Goal: Task Accomplishment & Management: Manage account settings

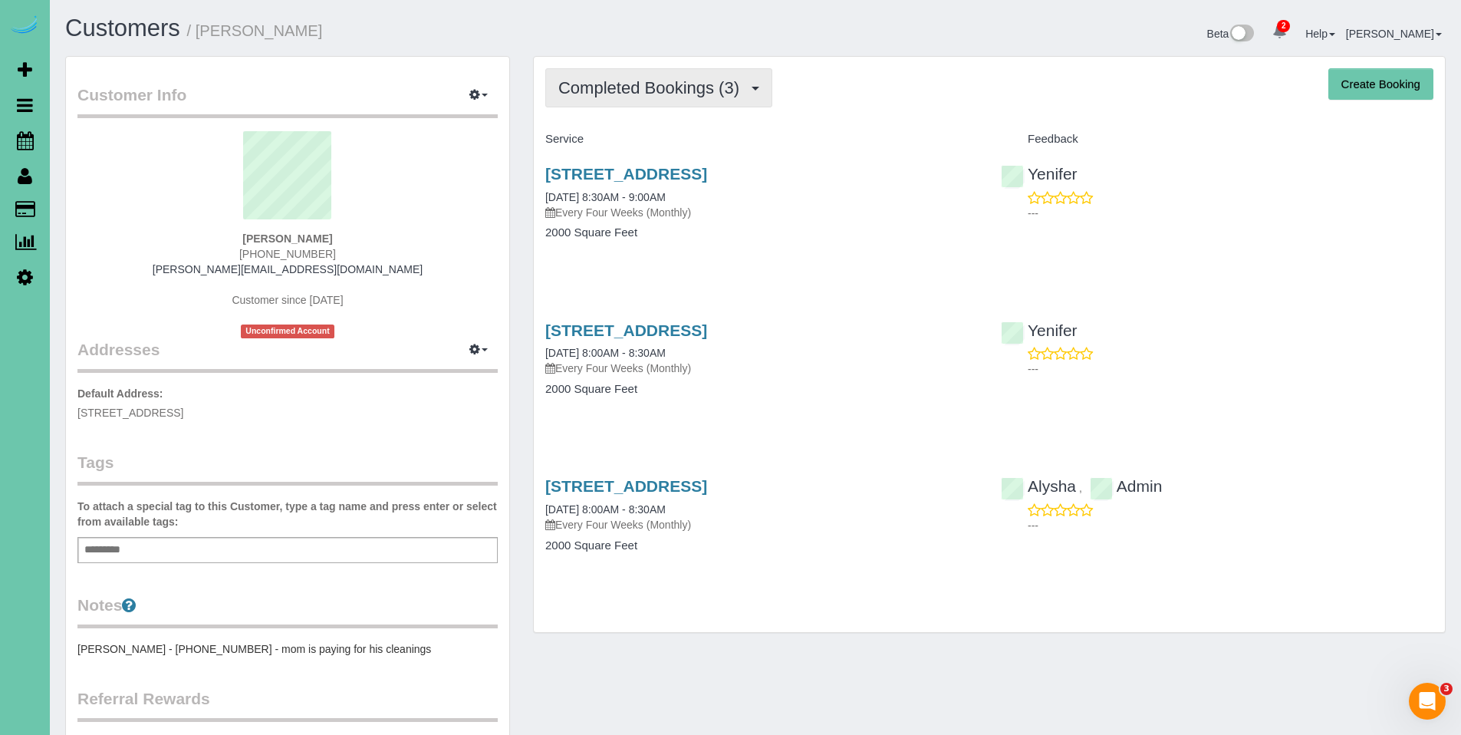
click at [617, 97] on span "Completed Bookings (3)" at bounding box center [652, 87] width 189 height 19
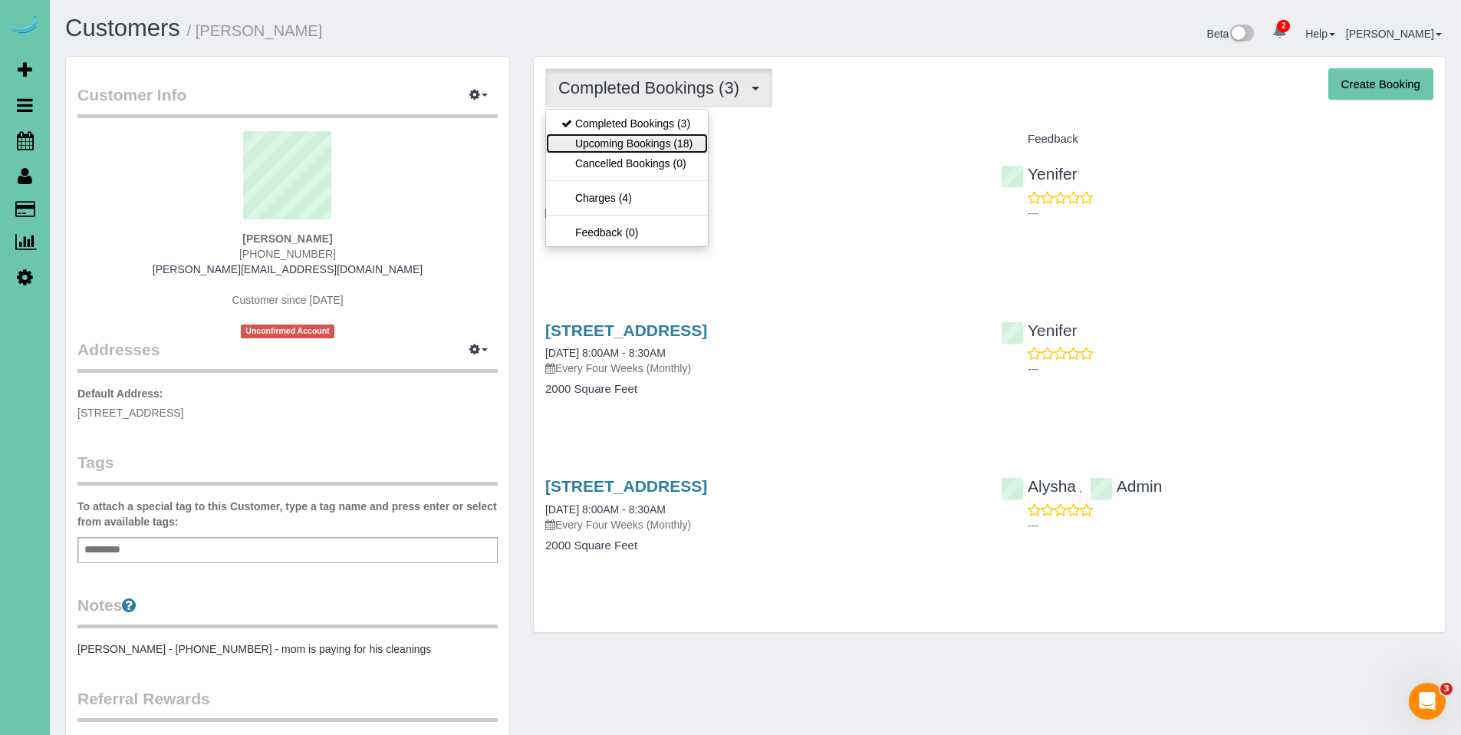
click at [622, 146] on link "Upcoming Bookings (18)" at bounding box center [627, 143] width 162 height 20
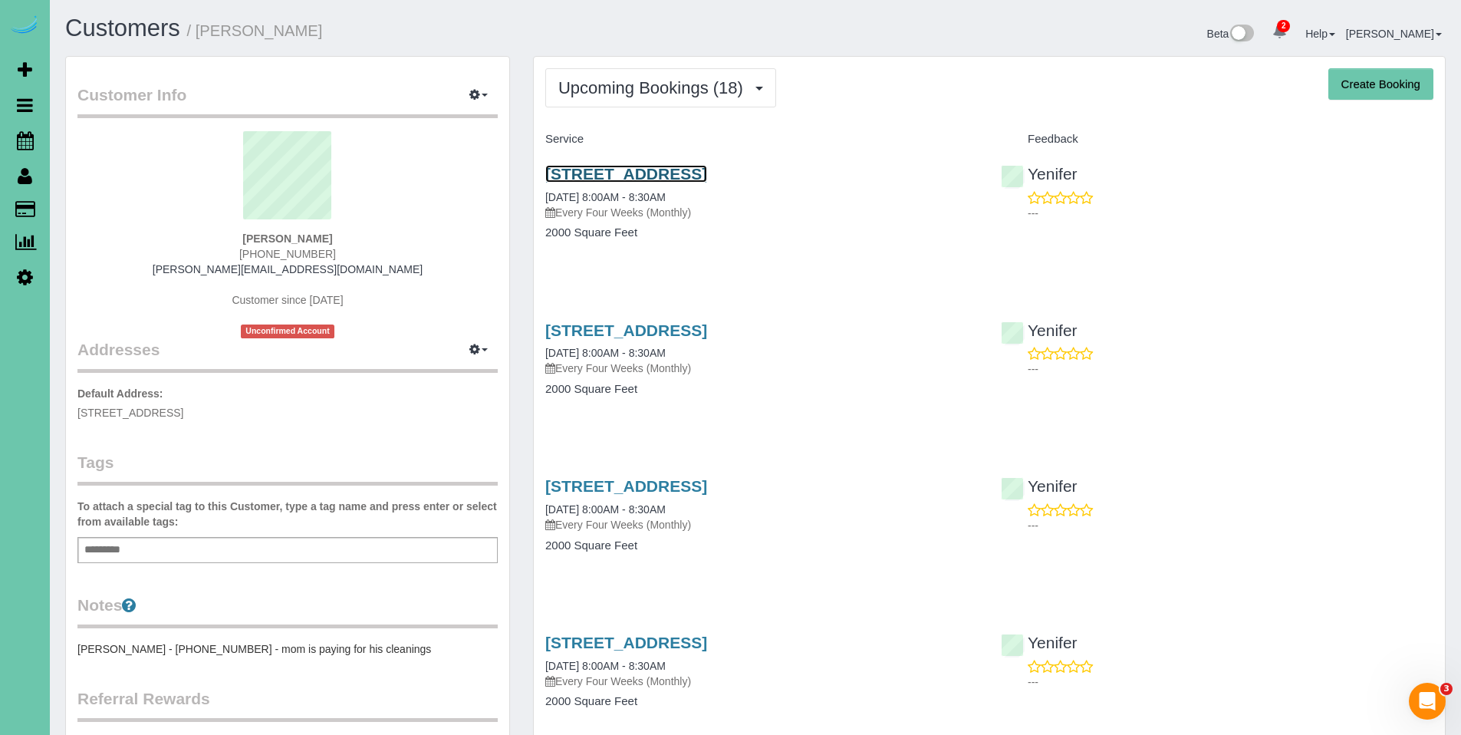
click at [639, 182] on link "6757 N 163rd Ct #2802, Omaha, NE 68116" at bounding box center [626, 174] width 162 height 18
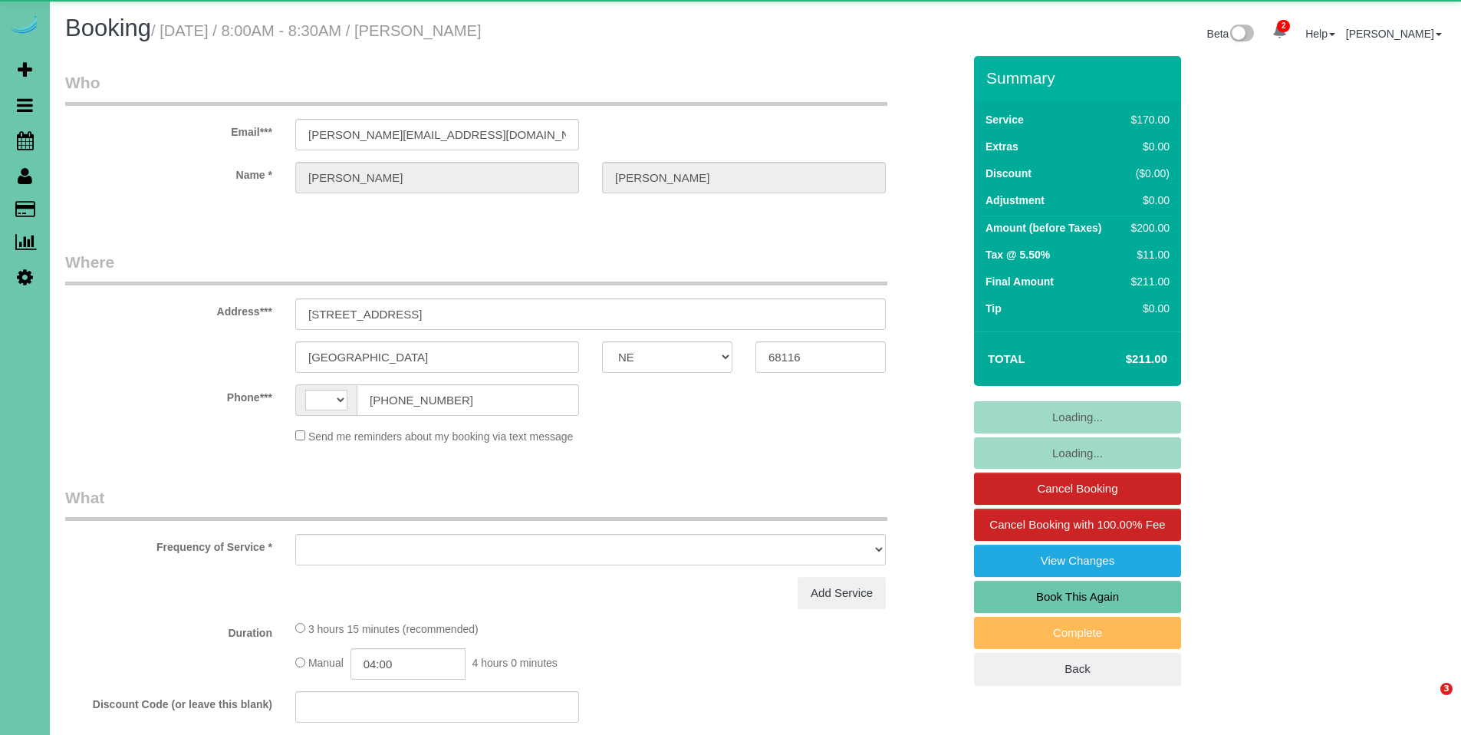
select select "NE"
select select "string:[GEOGRAPHIC_DATA]"
select select "object:672"
select select "string:fspay-f4a78207-e842-436e-8700-f8f31e344e30"
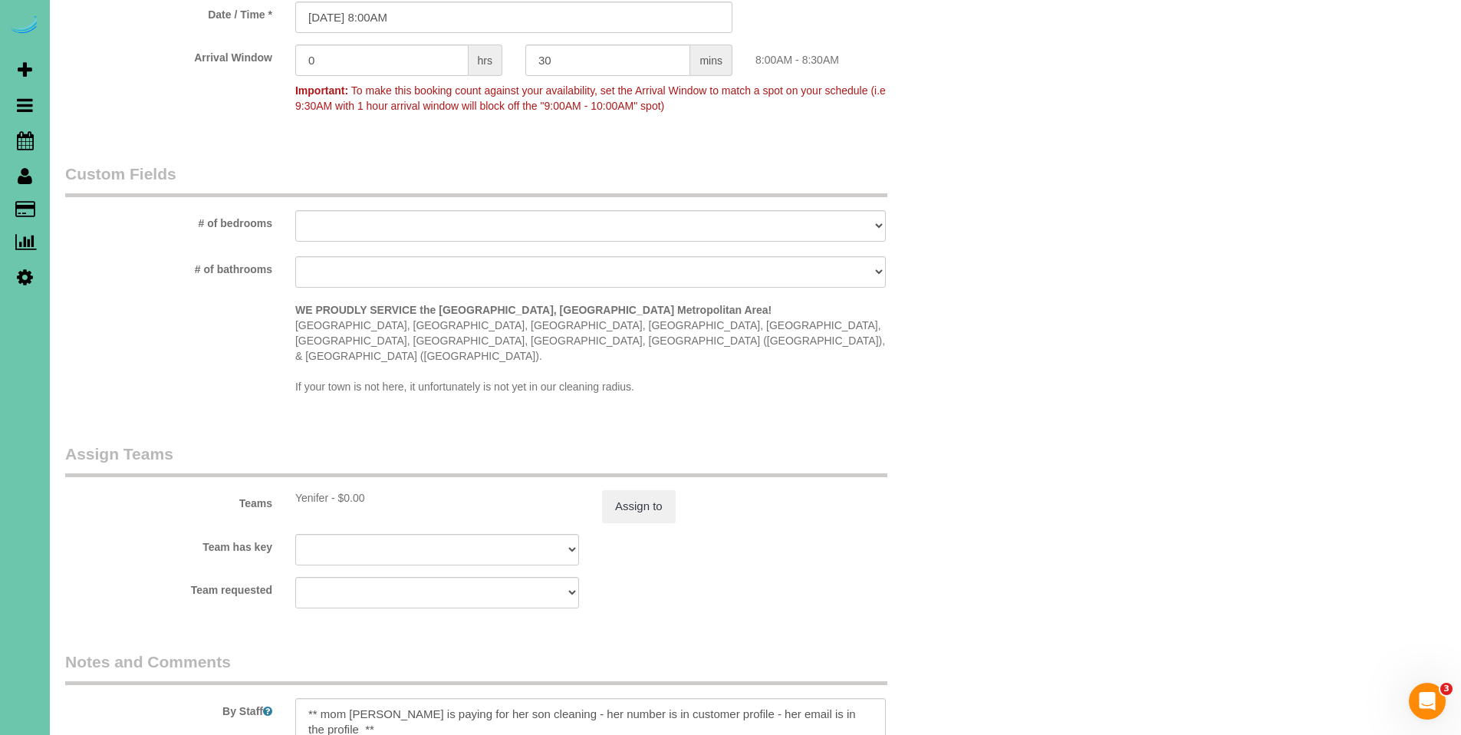
scroll to position [1581, 0]
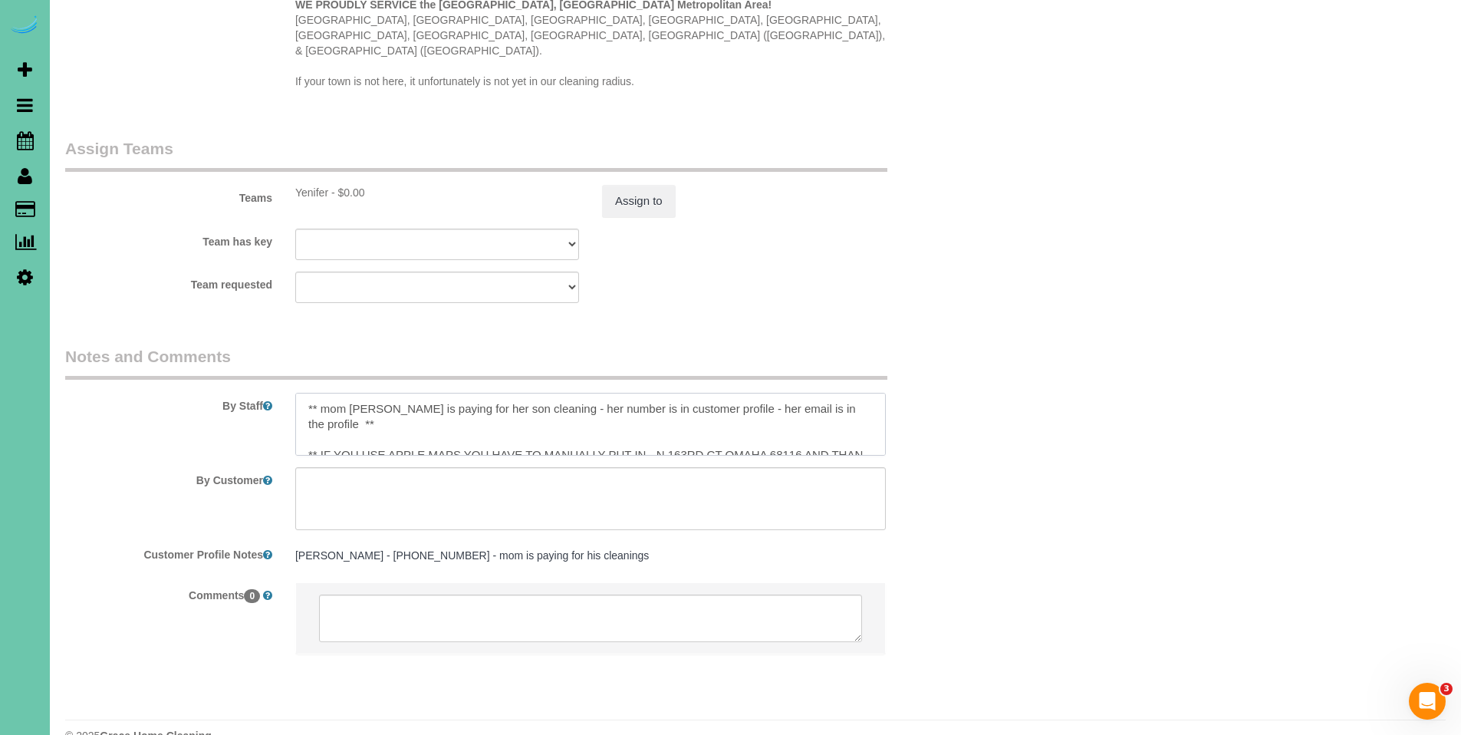
click at [590, 393] on textarea at bounding box center [590, 424] width 591 height 63
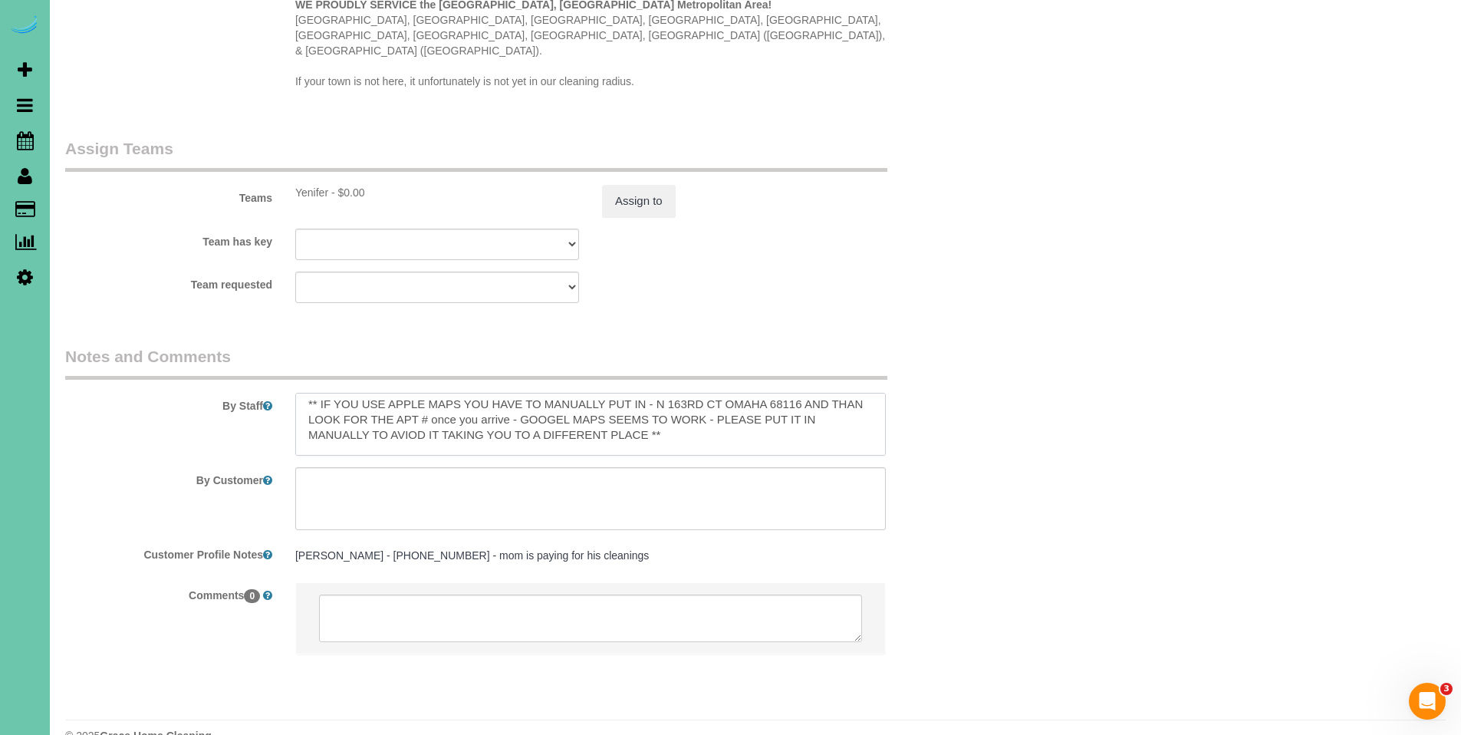
scroll to position [71, 0]
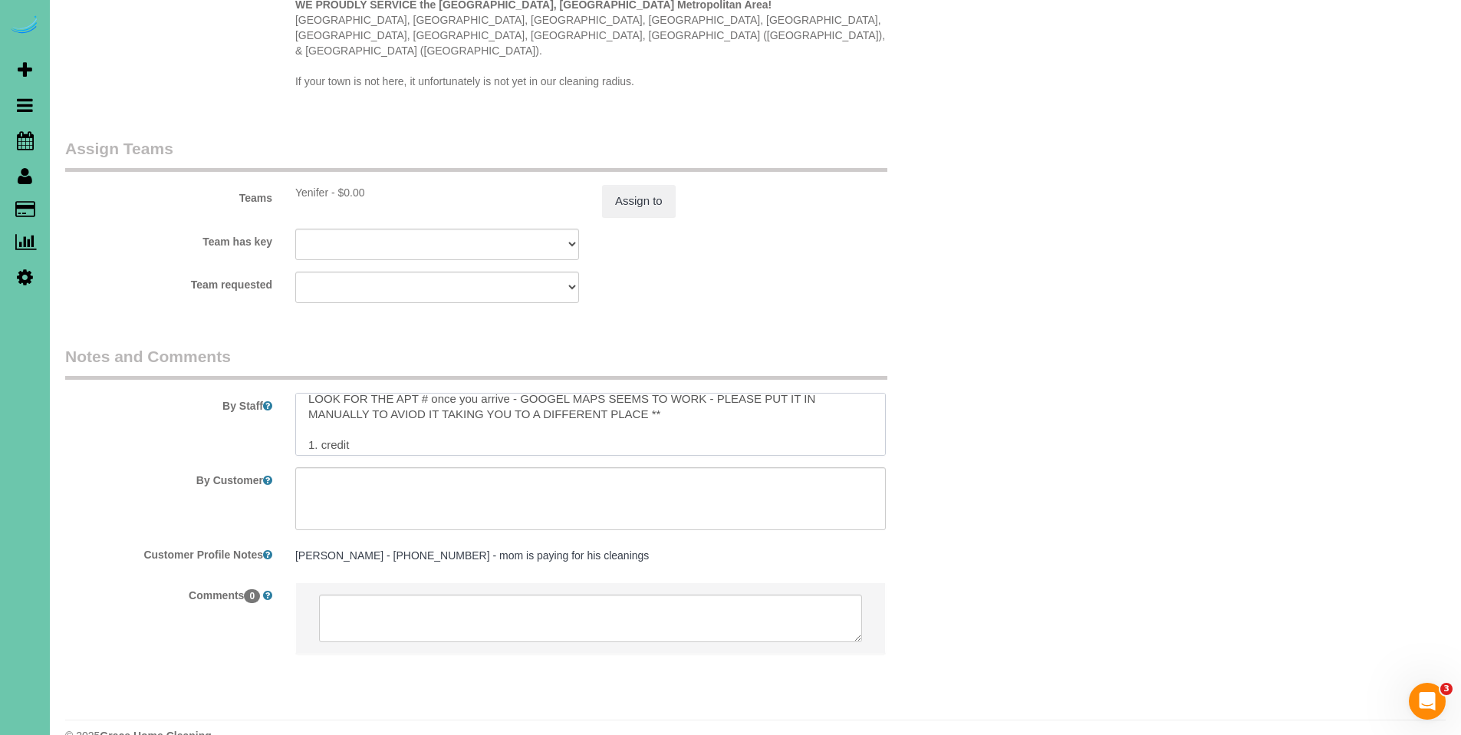
click at [503, 407] on textarea at bounding box center [590, 424] width 591 height 63
drag, startPoint x: 497, startPoint y: 411, endPoint x: 320, endPoint y: 406, distance: 177.2
click at [320, 406] on textarea at bounding box center [590, 424] width 591 height 63
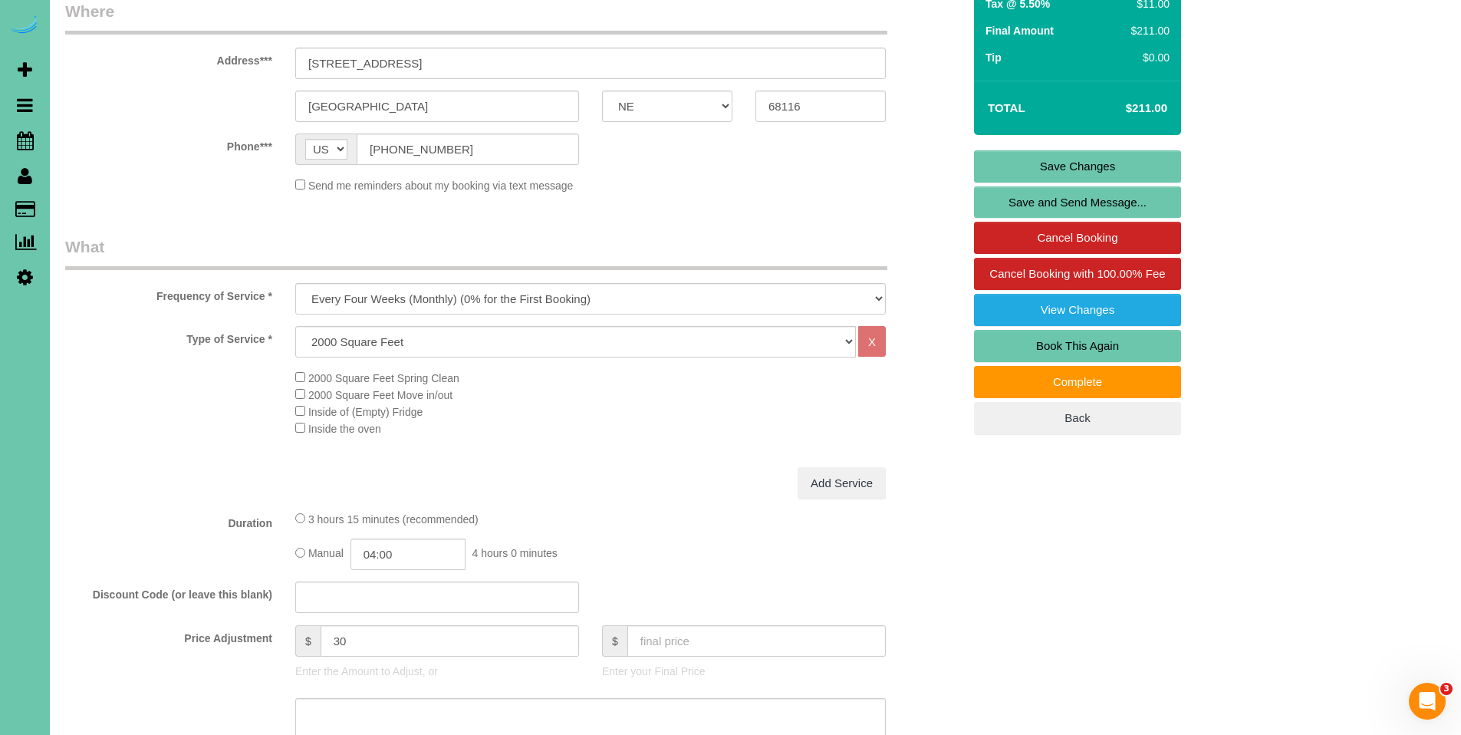
scroll to position [158, 0]
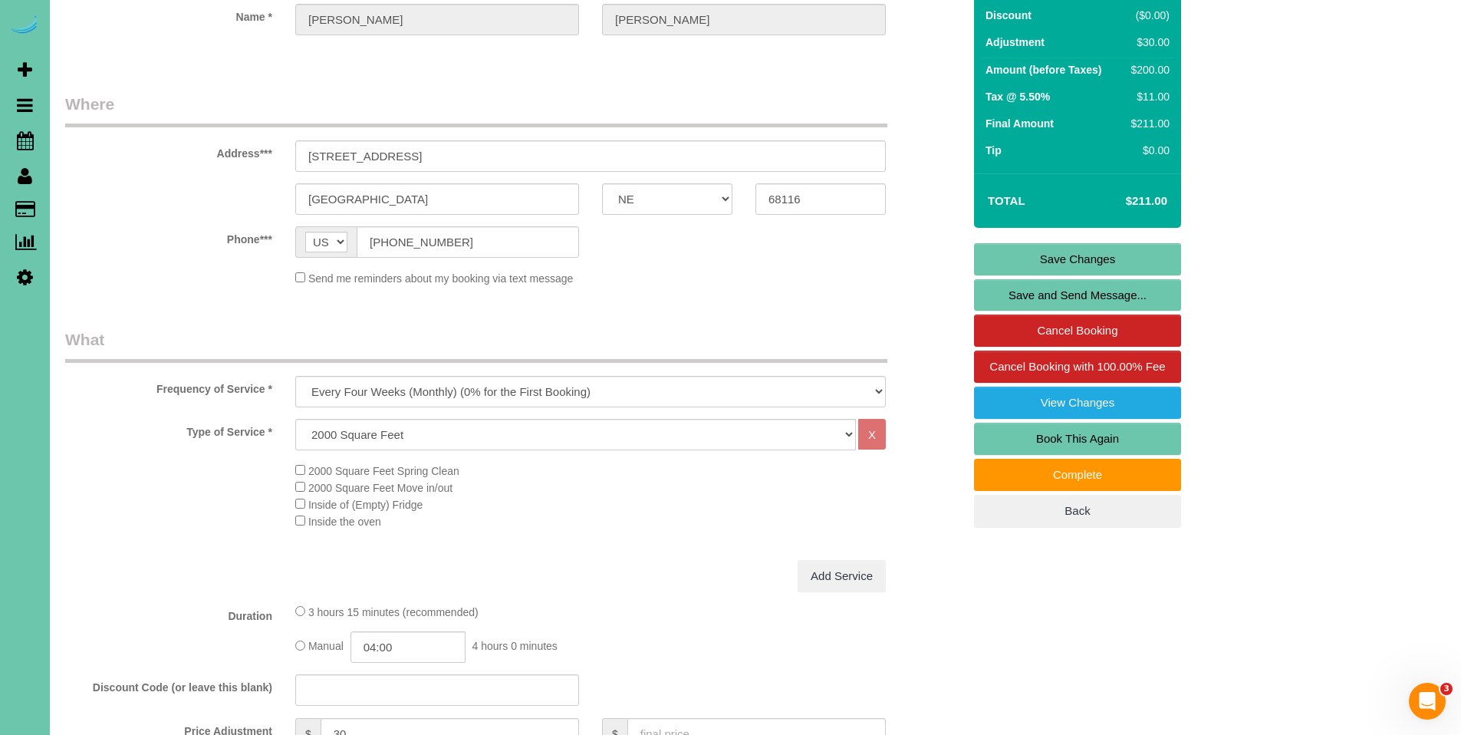
type textarea "** mom [PERSON_NAME] is paying for her son cleaning - her number is in customer…"
click at [1081, 243] on link "Save Changes" at bounding box center [1077, 259] width 207 height 32
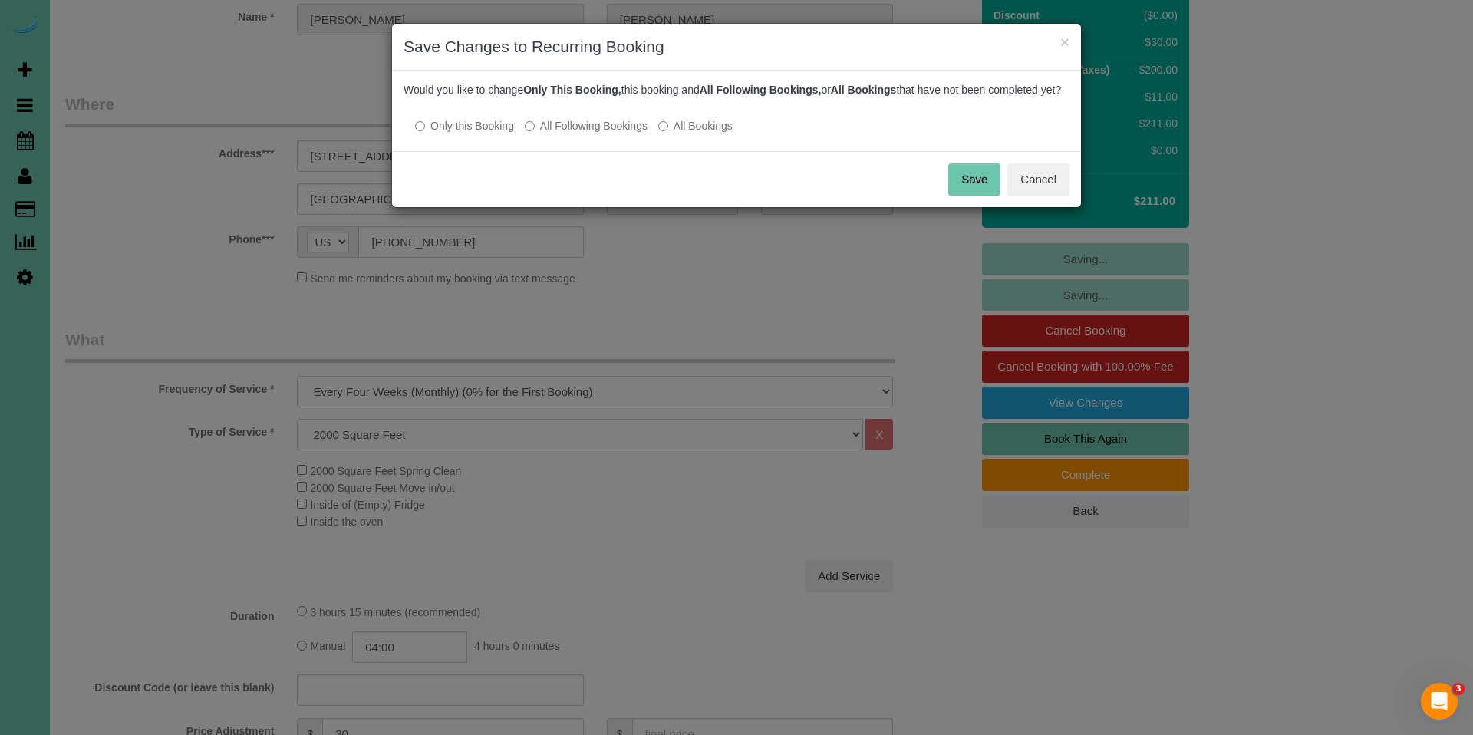
click at [619, 133] on label "All Following Bookings" at bounding box center [586, 125] width 123 height 15
click at [973, 192] on button "Save" at bounding box center [974, 179] width 52 height 32
